Goal: Communication & Community: Participate in discussion

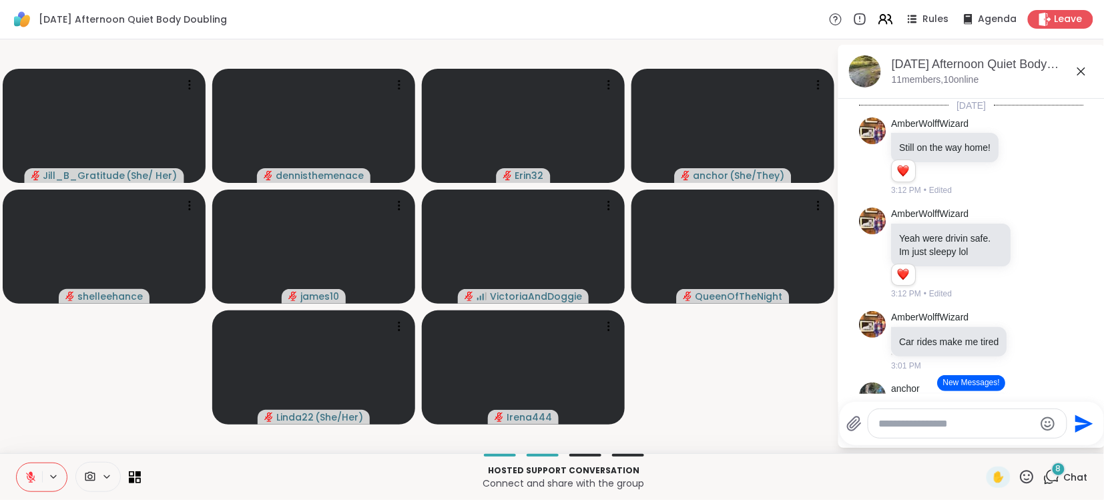
scroll to position [1367, 0]
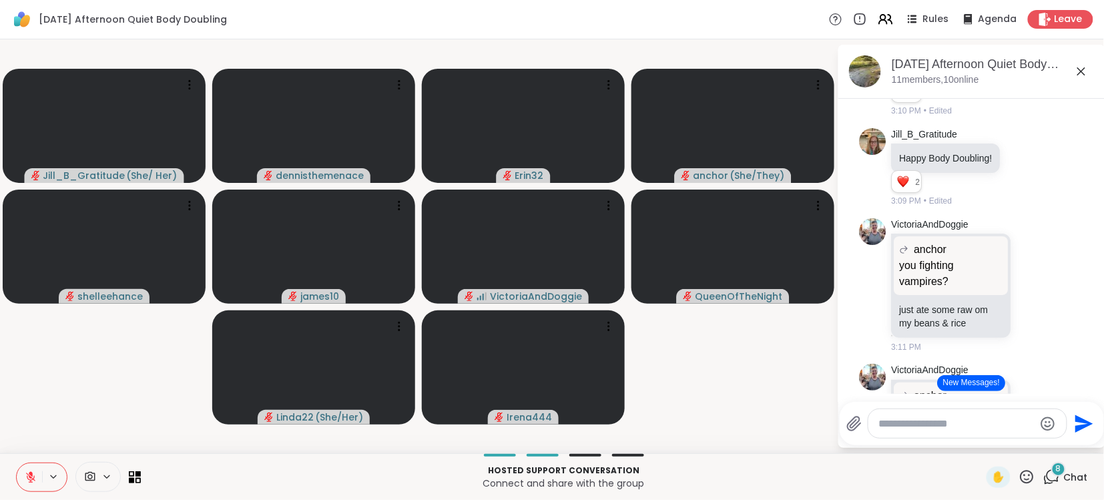
click at [973, 378] on button "New Messages!" at bounding box center [971, 383] width 67 height 16
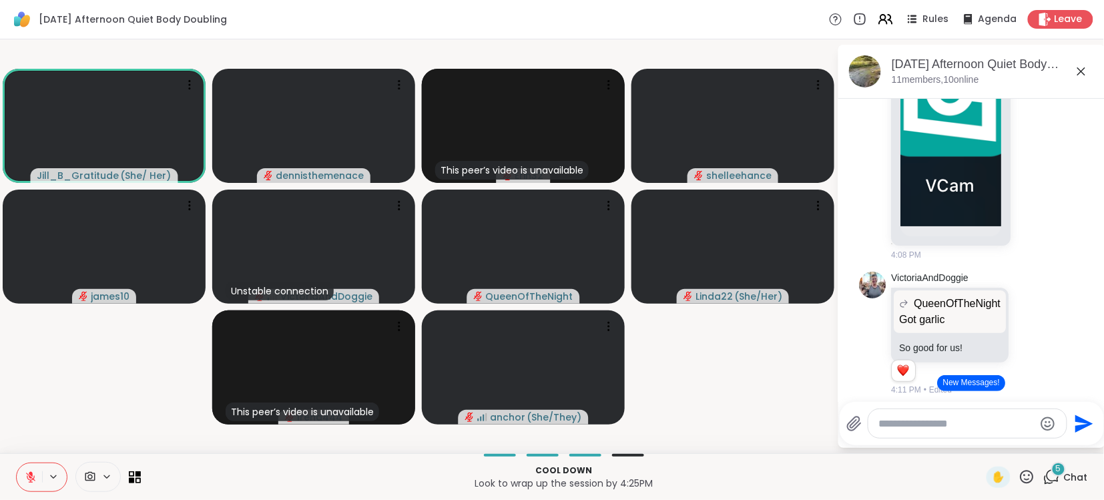
scroll to position [3649, 0]
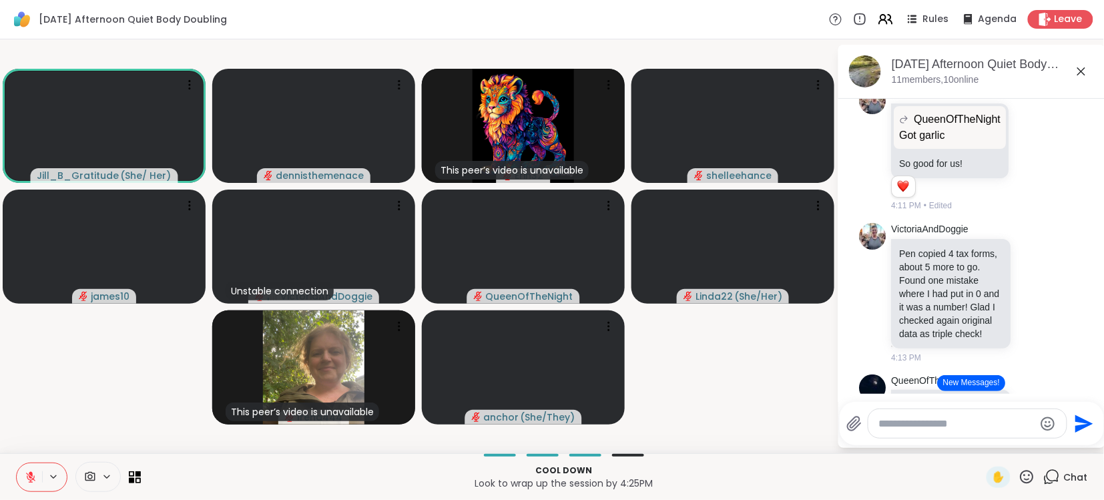
click at [976, 378] on button "New Messages!" at bounding box center [971, 383] width 67 height 16
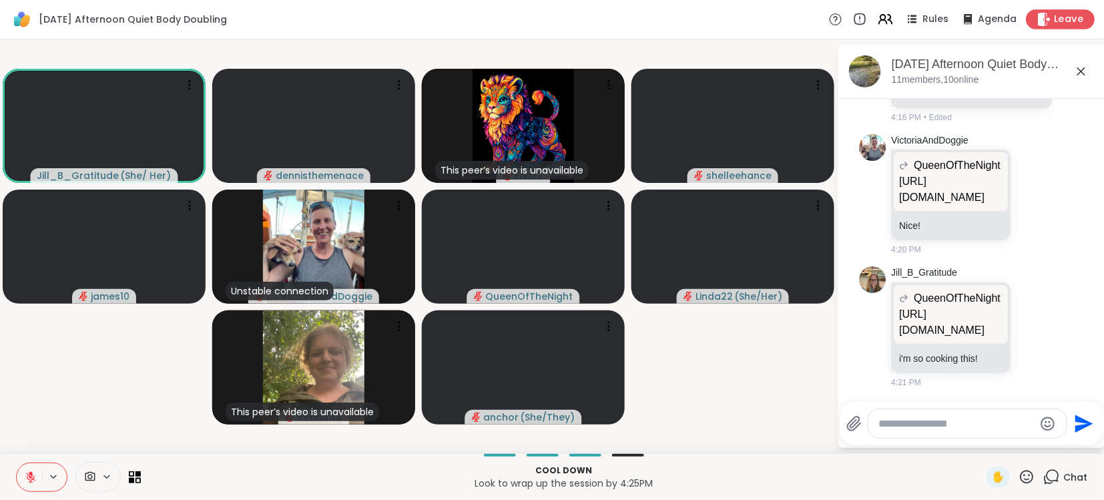
scroll to position [4334, 0]
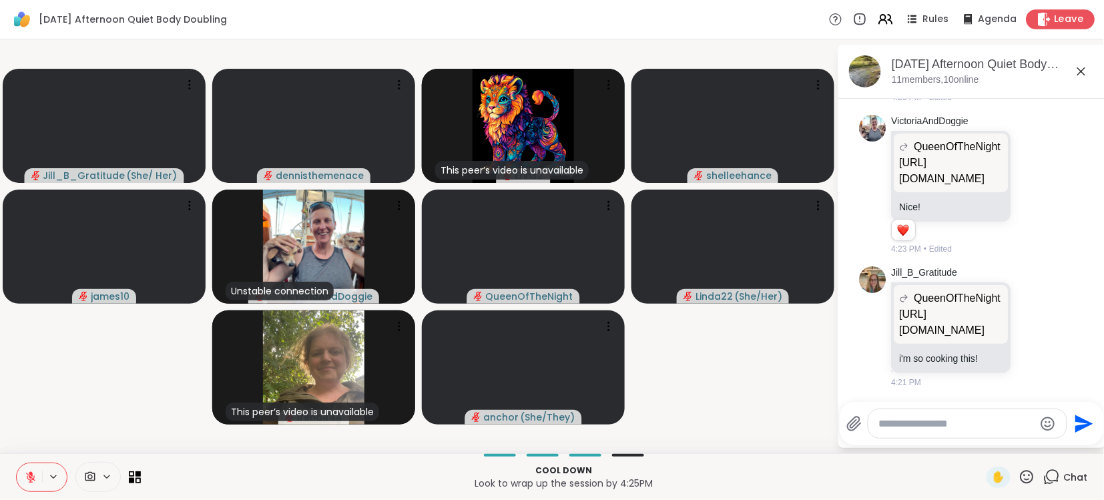
click at [1063, 19] on span "Leave" at bounding box center [1069, 20] width 29 height 14
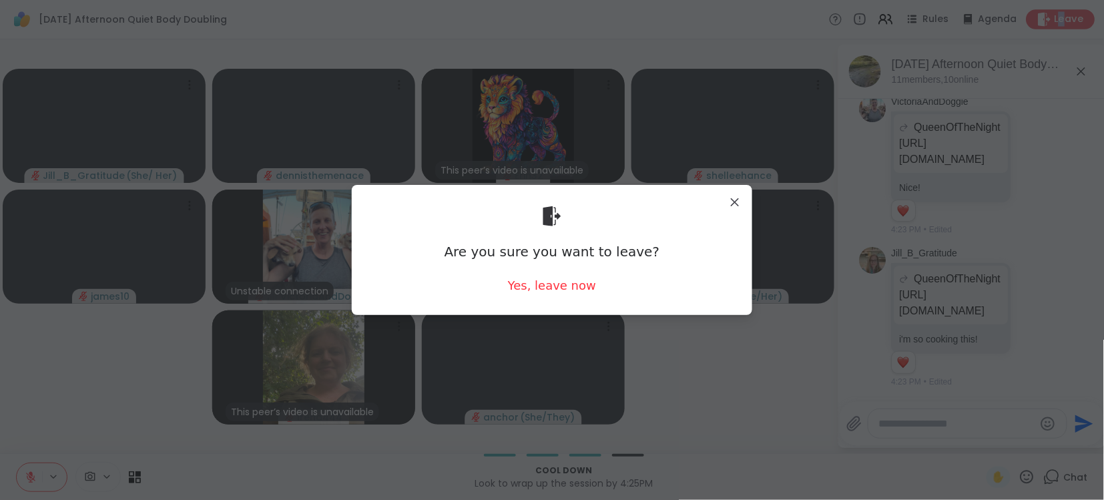
scroll to position [4372, 0]
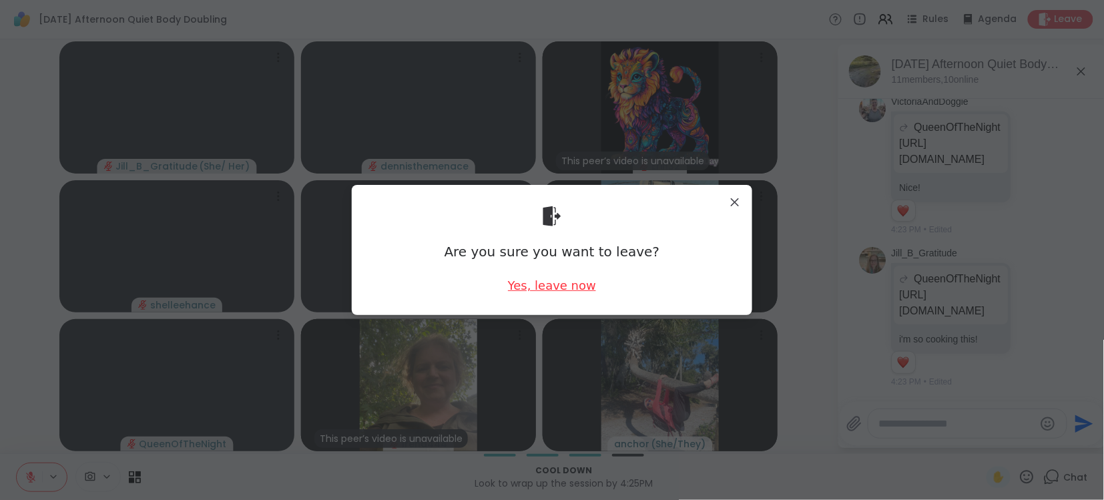
click at [547, 286] on div "Yes, leave now" at bounding box center [552, 285] width 88 height 17
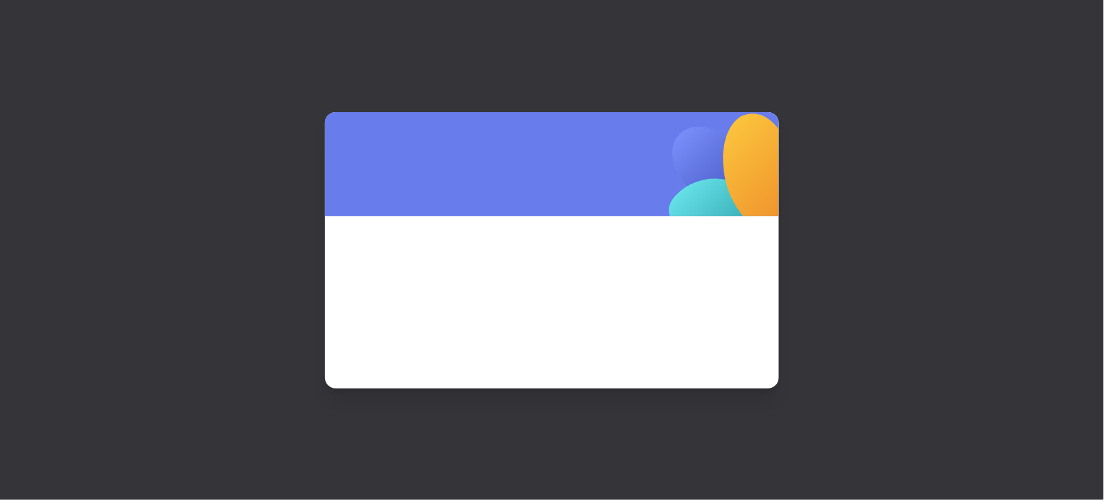
click at [547, 286] on span at bounding box center [552, 284] width 390 height 72
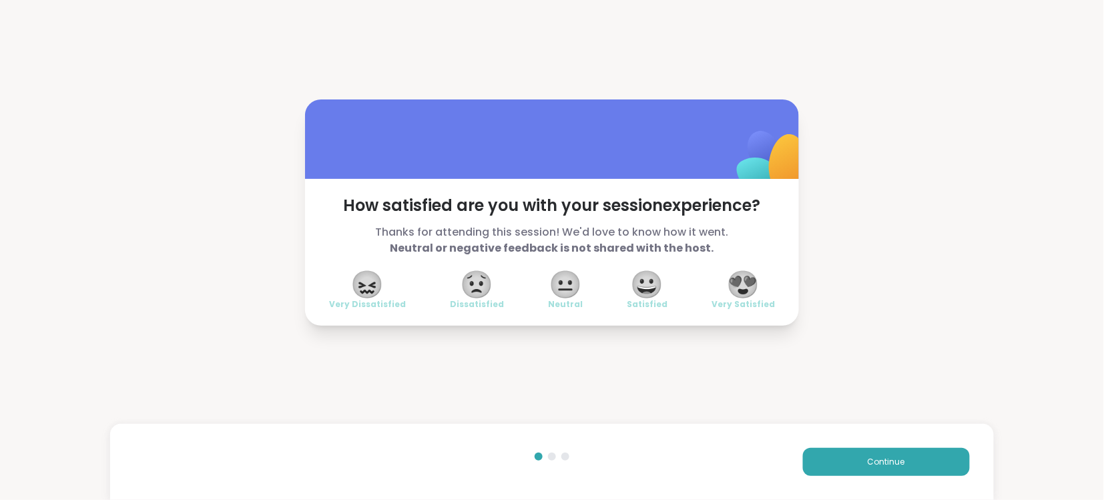
click at [746, 286] on span "😍" at bounding box center [743, 284] width 33 height 24
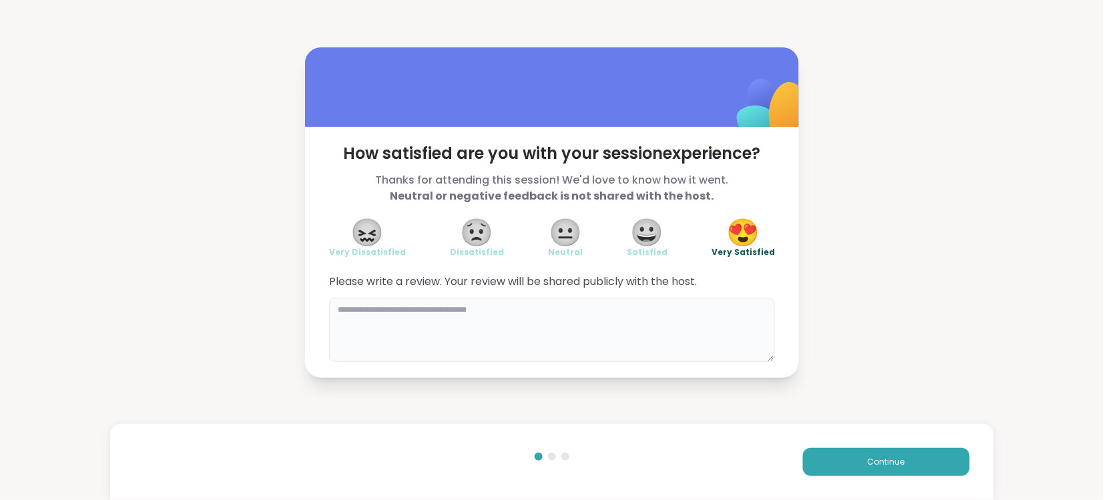
click at [679, 312] on textarea at bounding box center [552, 330] width 446 height 64
type textarea "**********"
click at [886, 463] on span "Continue" at bounding box center [886, 462] width 37 height 12
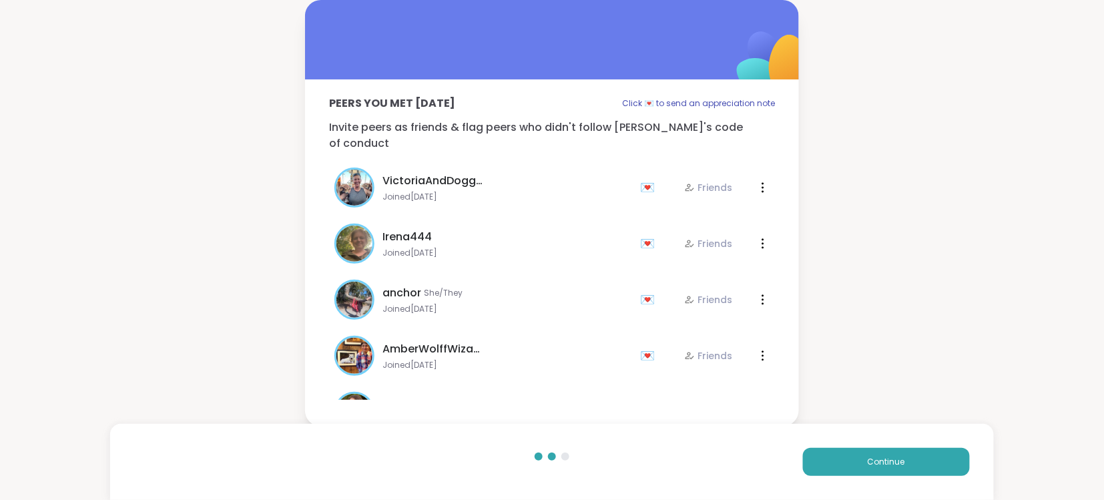
click at [559, 304] on span "Joined [DATE]" at bounding box center [507, 309] width 250 height 11
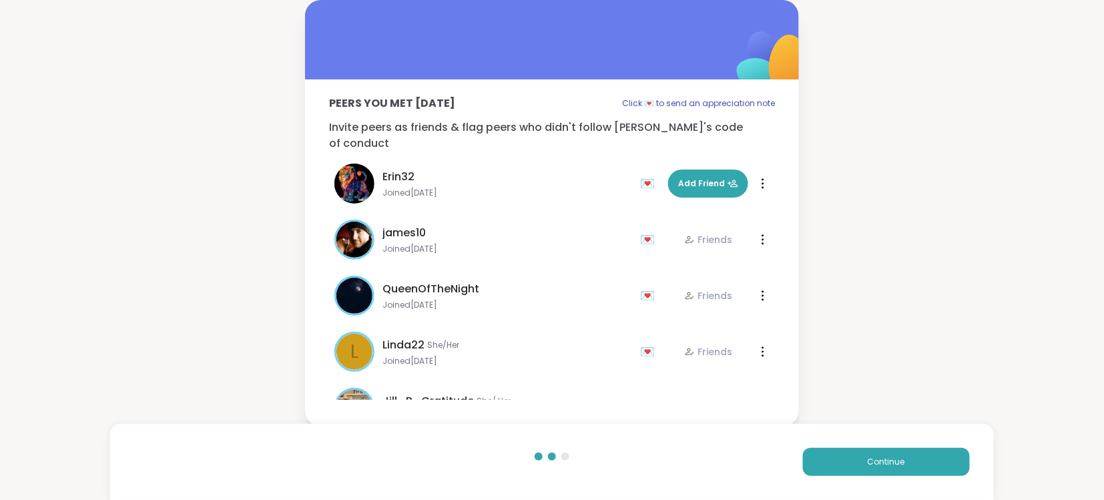
scroll to position [320, 0]
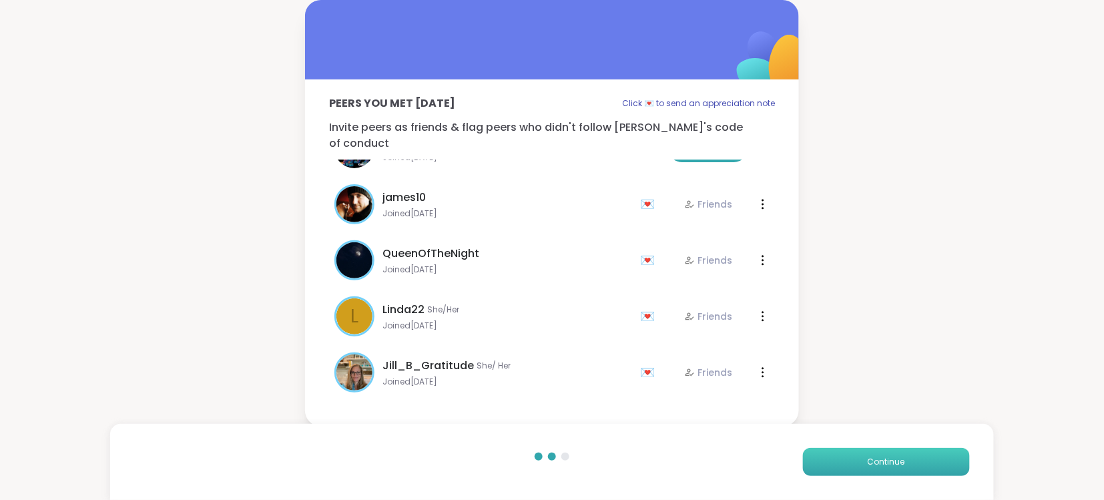
click at [890, 461] on span "Continue" at bounding box center [886, 462] width 37 height 12
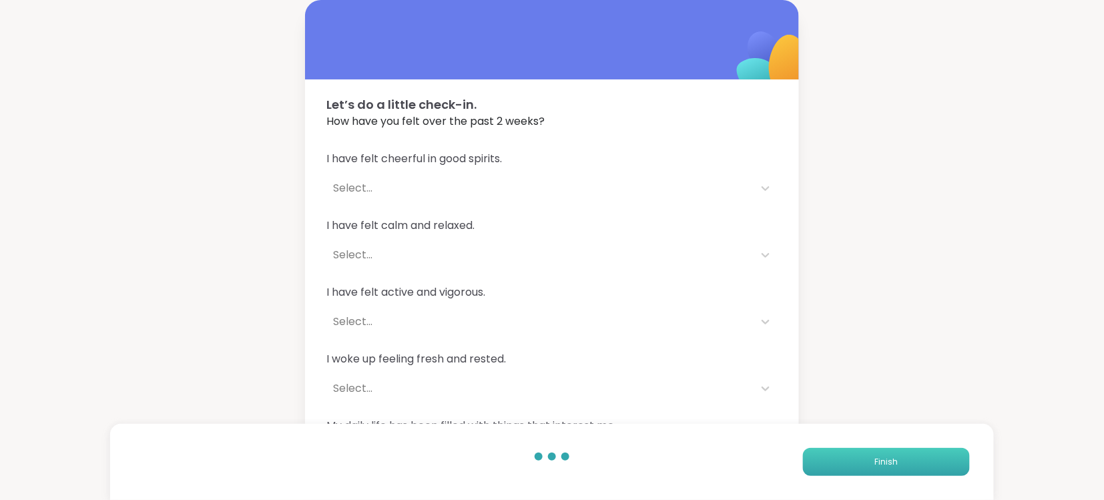
click at [888, 461] on span "Finish" at bounding box center [885, 462] width 23 height 12
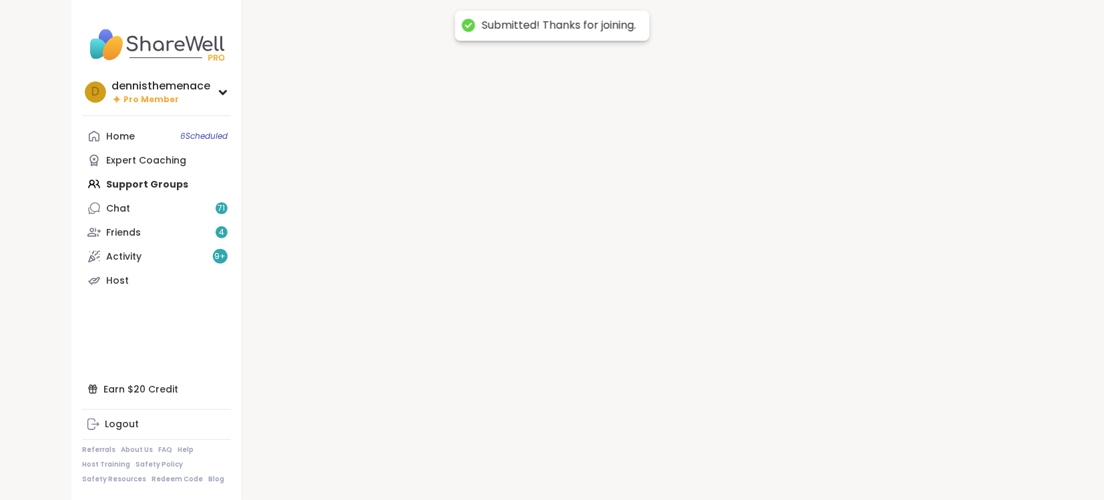
click at [888, 461] on div at bounding box center [637, 250] width 790 height 500
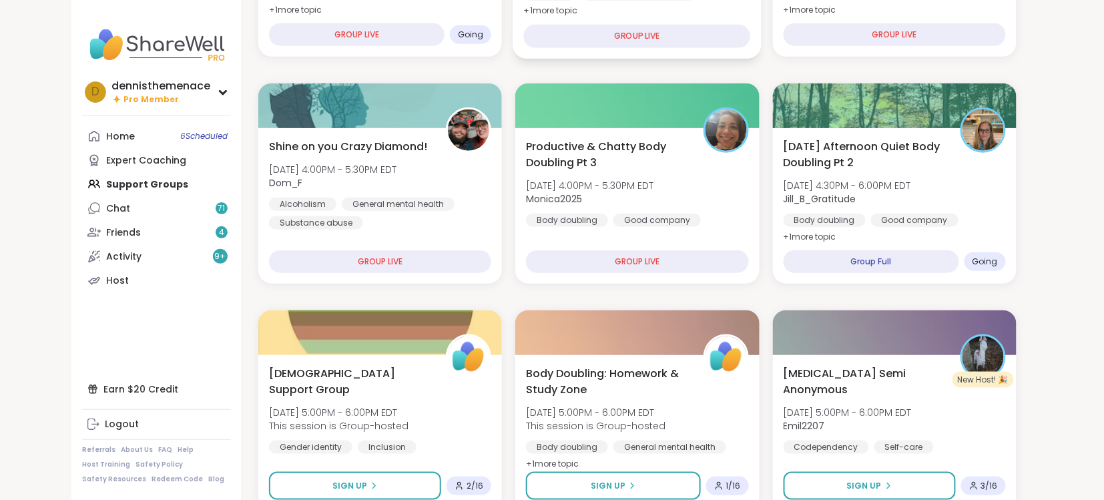
scroll to position [320, 0]
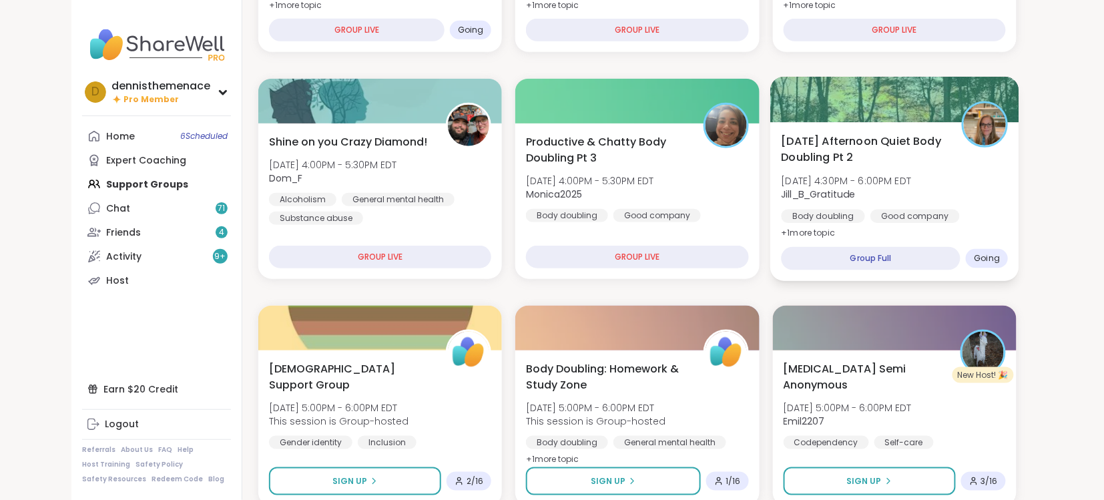
click at [869, 194] on span "Jill_B_Gratitude" at bounding box center [846, 194] width 130 height 13
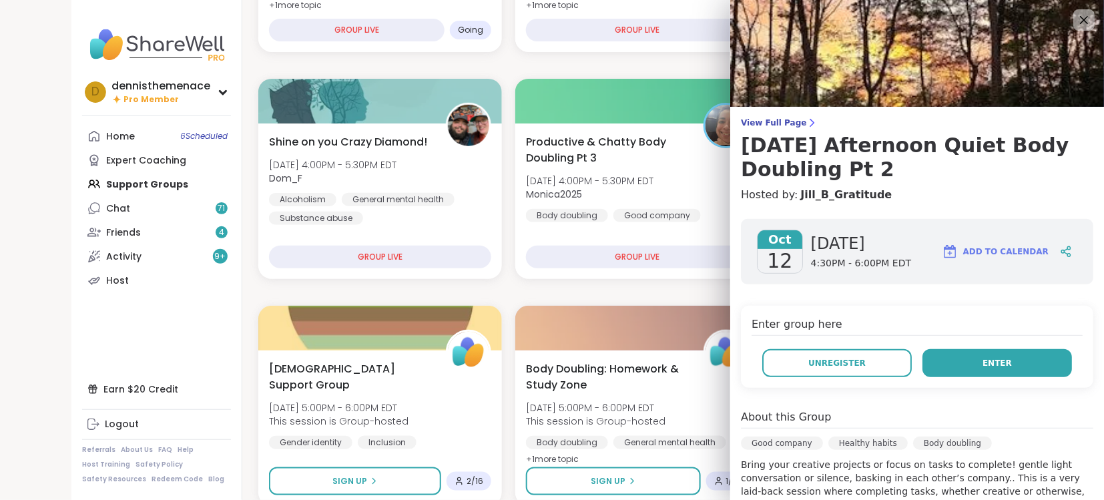
click at [998, 356] on button "Enter" at bounding box center [998, 363] width 150 height 28
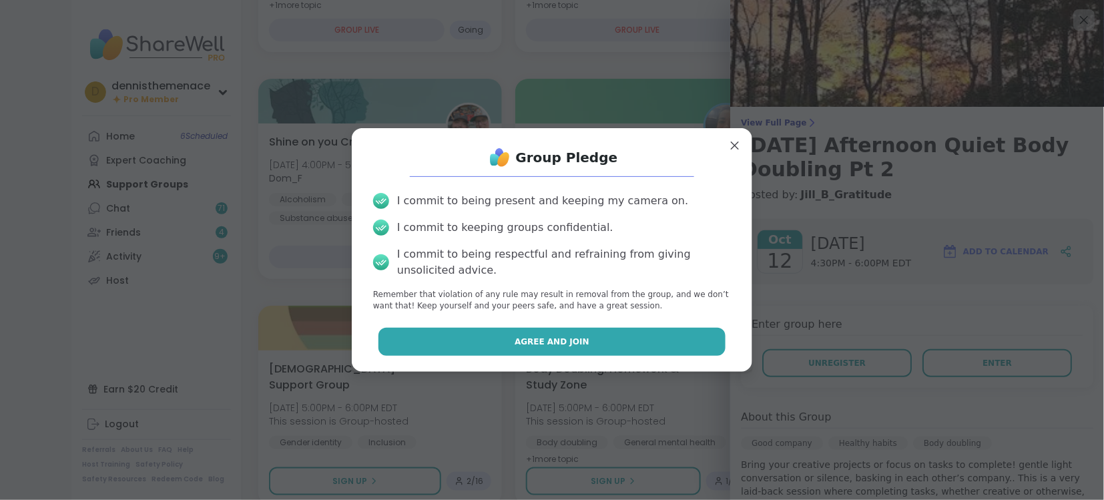
click at [561, 341] on span "Agree and Join" at bounding box center [552, 342] width 75 height 12
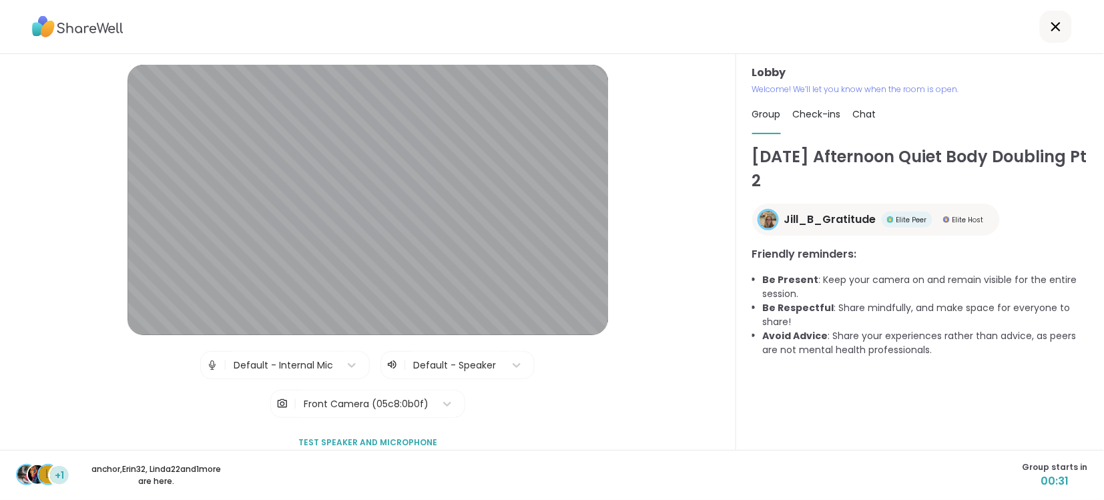
click at [377, 477] on div "L +1 anchor , Erin32 , Linda22 and 1 more are here. Group starts in 00:31" at bounding box center [552, 475] width 1104 height 50
click at [332, 417] on div "Front Camera (05c8:0b0f)" at bounding box center [366, 403] width 138 height 27
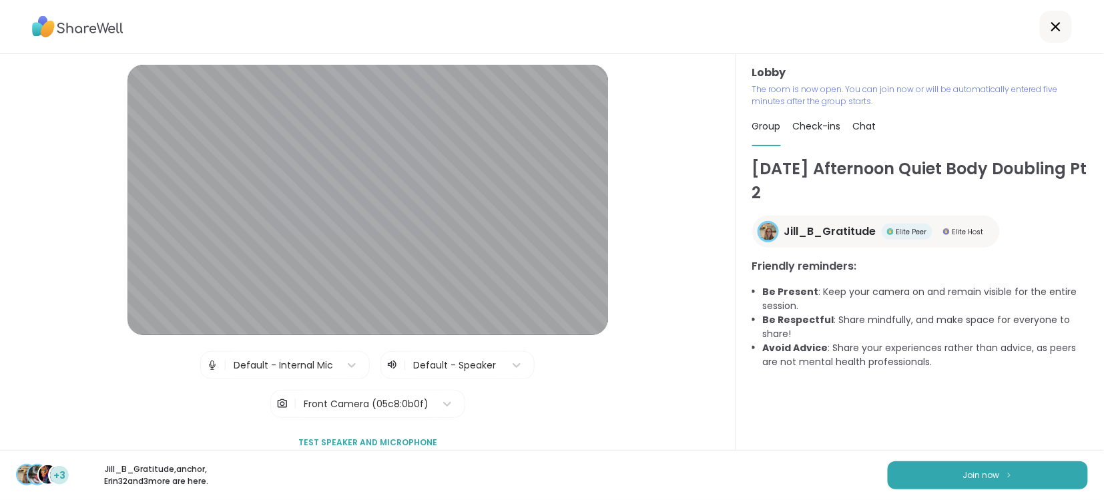
click at [627, 397] on div "Lobby | Default - Internal Mic | Default - Speaker | Front Camera (05c8:0b0f) T…" at bounding box center [368, 261] width 662 height 392
click at [1001, 467] on button "Join now" at bounding box center [988, 475] width 200 height 28
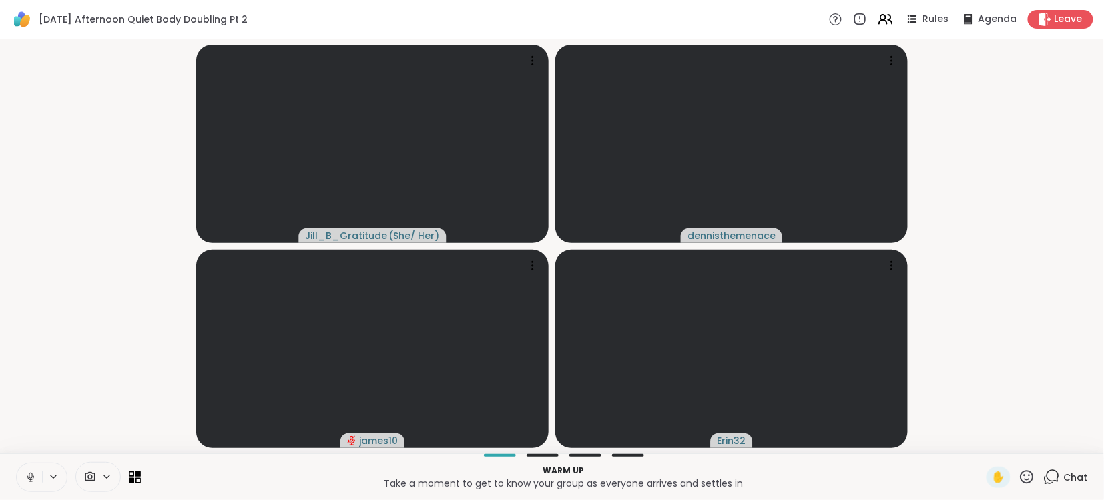
click at [29, 476] on icon at bounding box center [30, 476] width 3 height 6
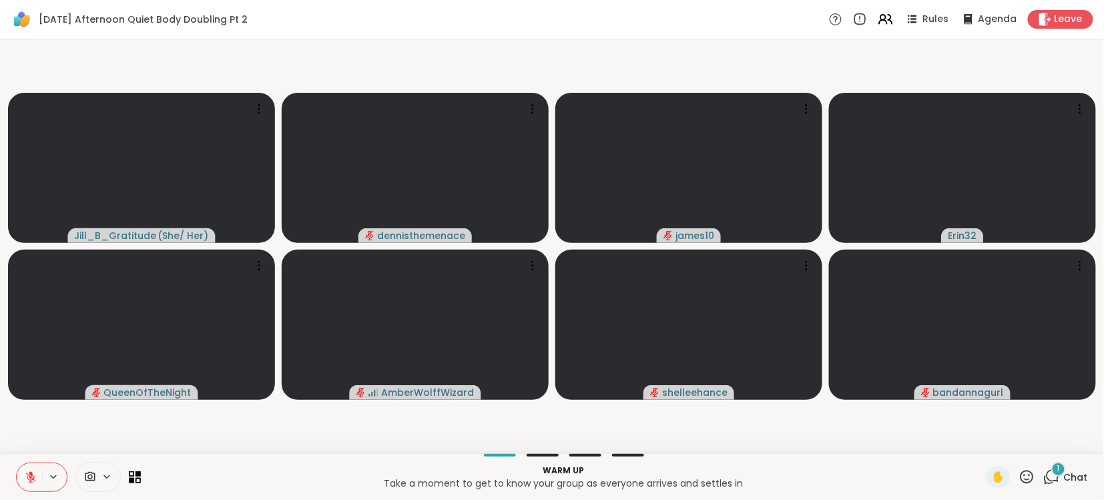
click at [1079, 471] on span "Chat" at bounding box center [1076, 477] width 24 height 13
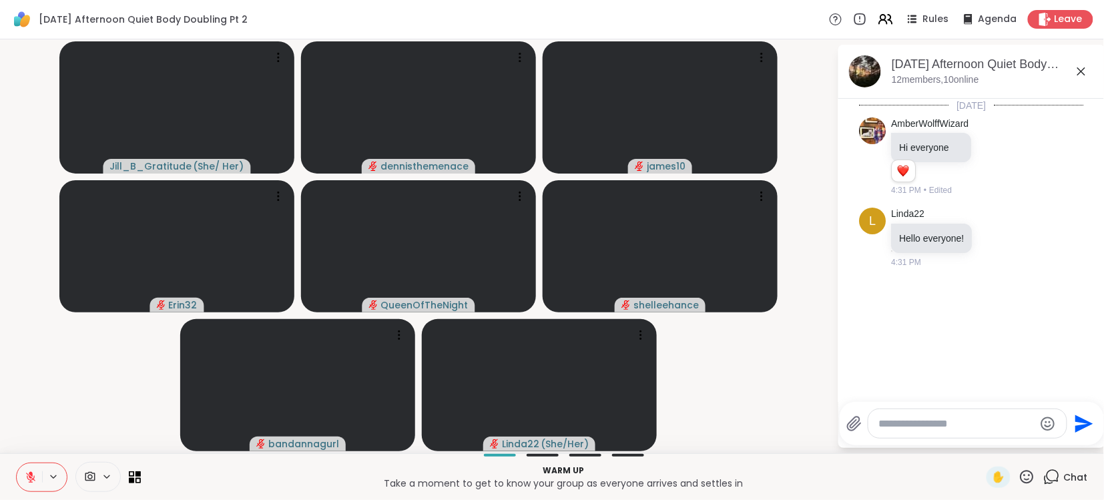
click at [982, 425] on textarea "Type your message" at bounding box center [957, 423] width 156 height 13
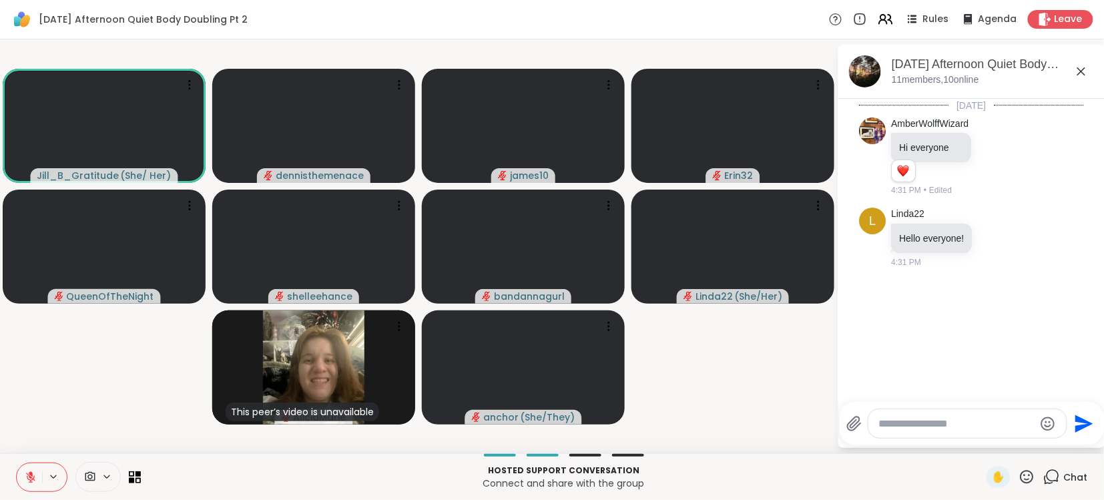
click at [956, 422] on textarea "Type your message" at bounding box center [957, 423] width 156 height 13
click at [1067, 394] on div "[DATE] AmberWolffWizard Hi everyone 1 1 4:31 PM • Edited L Linda22 Hello everyo…" at bounding box center [971, 250] width 267 height 303
click at [962, 419] on textarea "********" at bounding box center [958, 423] width 156 height 13
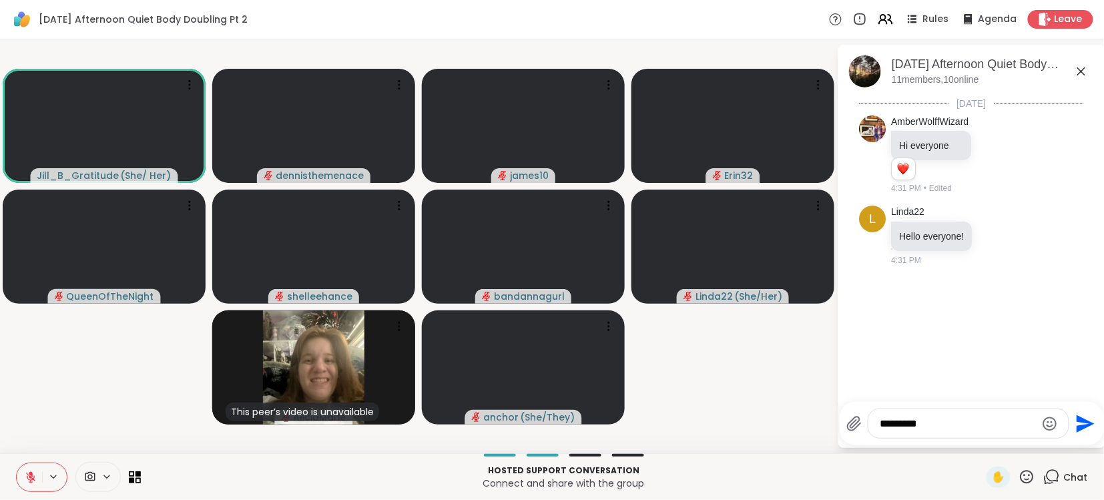
click at [962, 419] on textarea "********" at bounding box center [958, 423] width 156 height 13
type textarea "**********"
click at [1081, 421] on icon "Send" at bounding box center [1086, 424] width 18 height 18
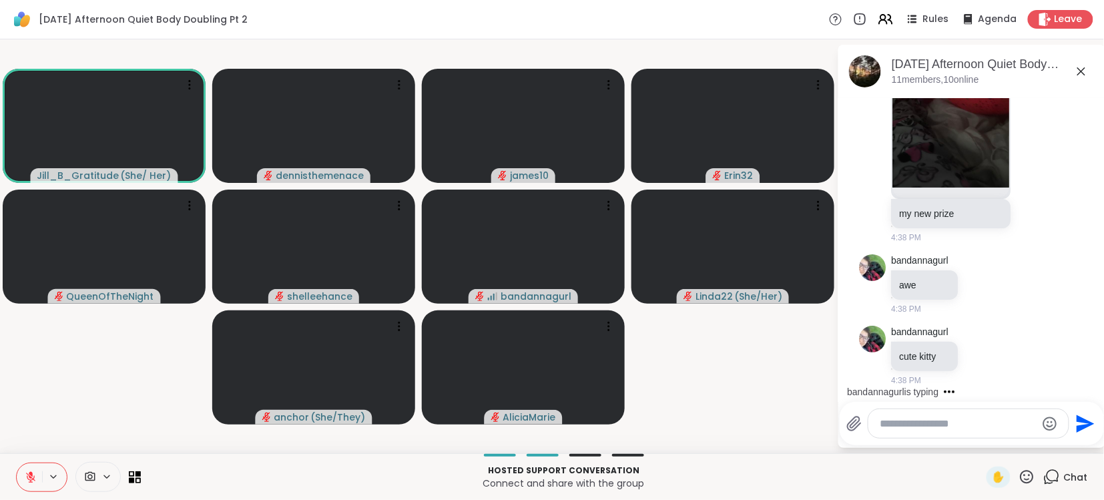
scroll to position [613, 0]
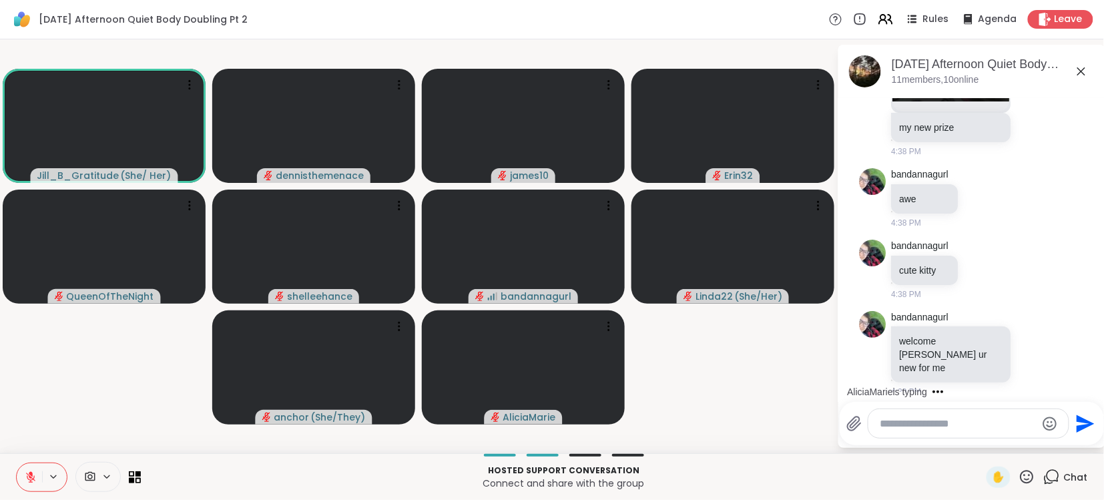
click at [37, 474] on button at bounding box center [29, 477] width 25 height 28
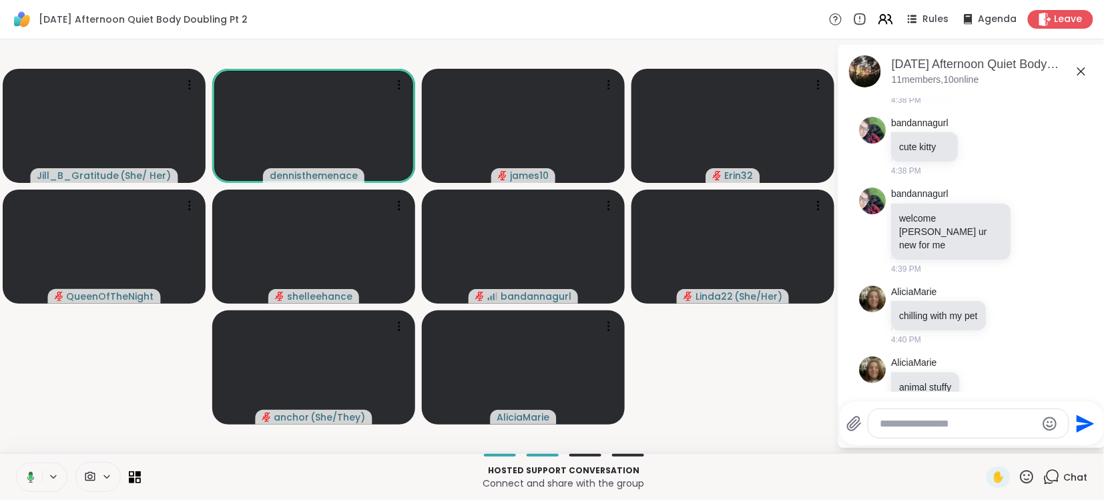
scroll to position [775, 0]
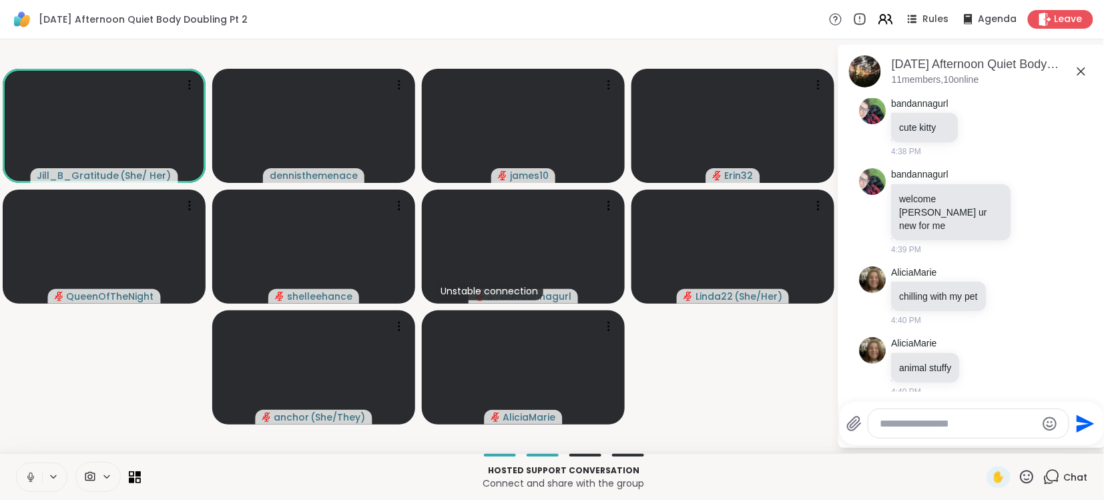
click at [37, 474] on button at bounding box center [29, 477] width 25 height 28
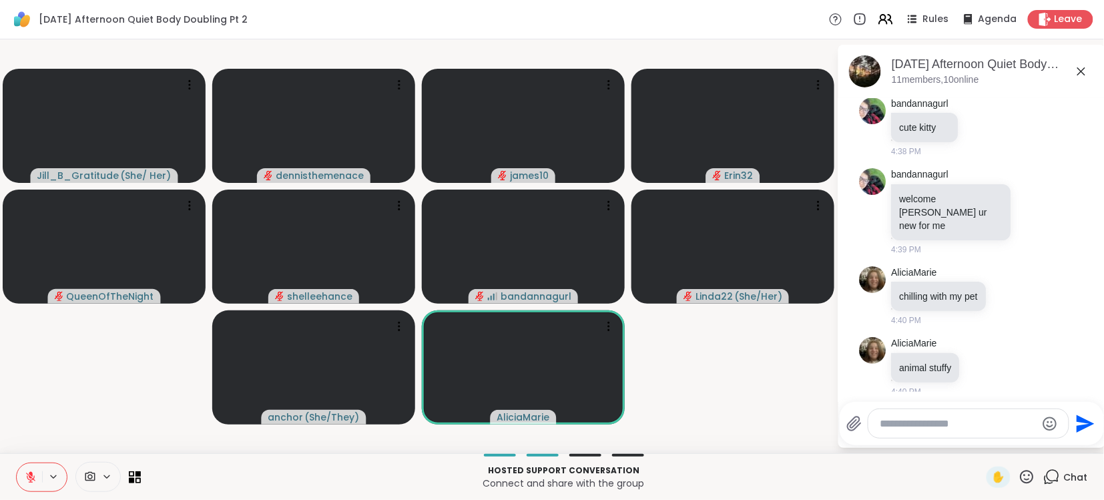
click at [38, 477] on button at bounding box center [29, 477] width 25 height 28
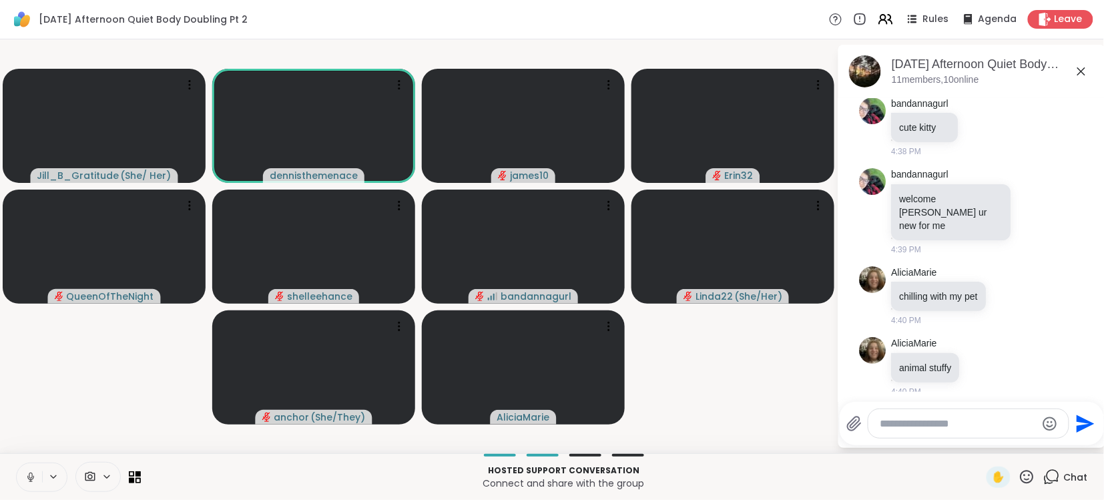
click at [38, 477] on button at bounding box center [29, 477] width 25 height 28
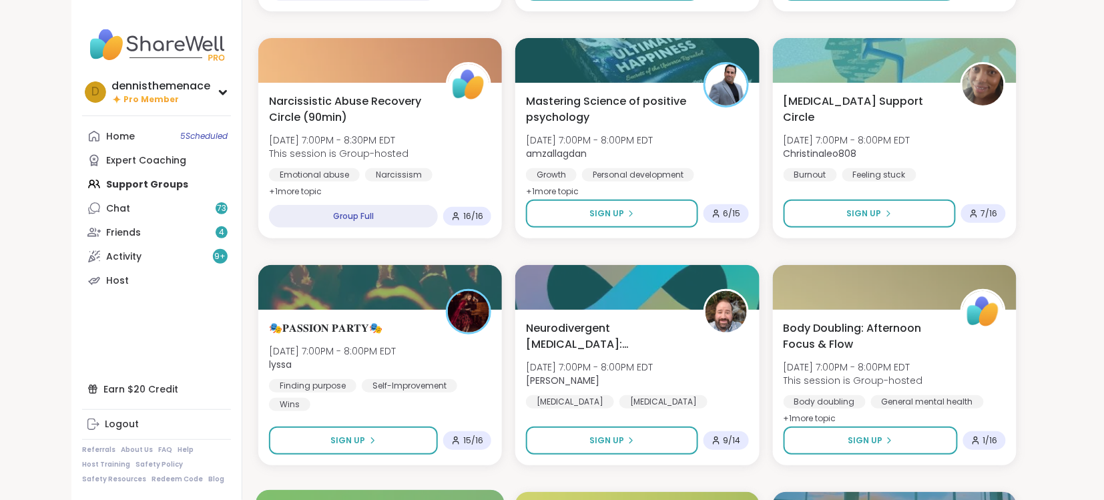
scroll to position [1686, 0]
